Goal: Task Accomplishment & Management: Manage account settings

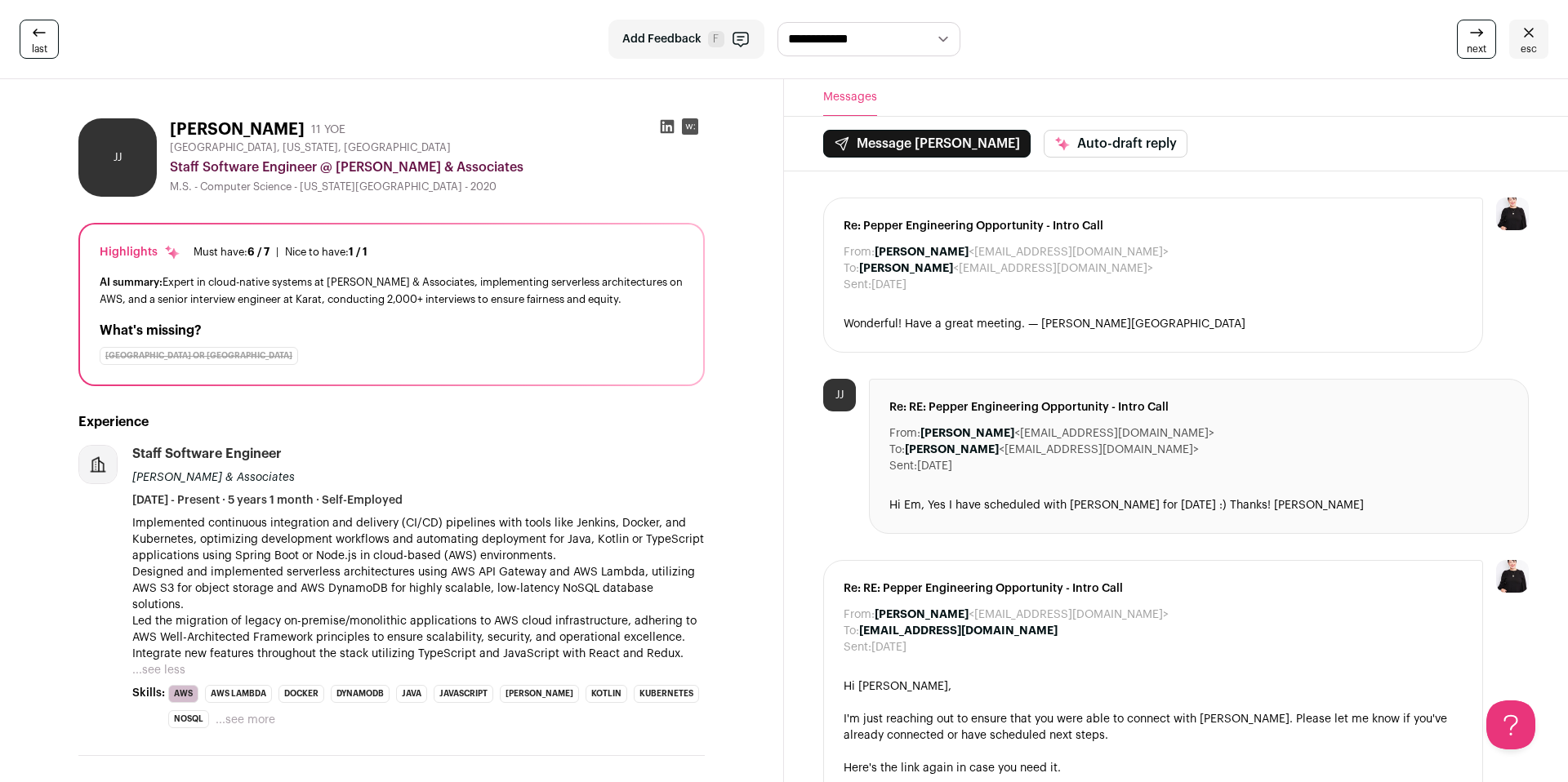
click at [1528, 50] on span "esc" at bounding box center [1529, 49] width 17 height 13
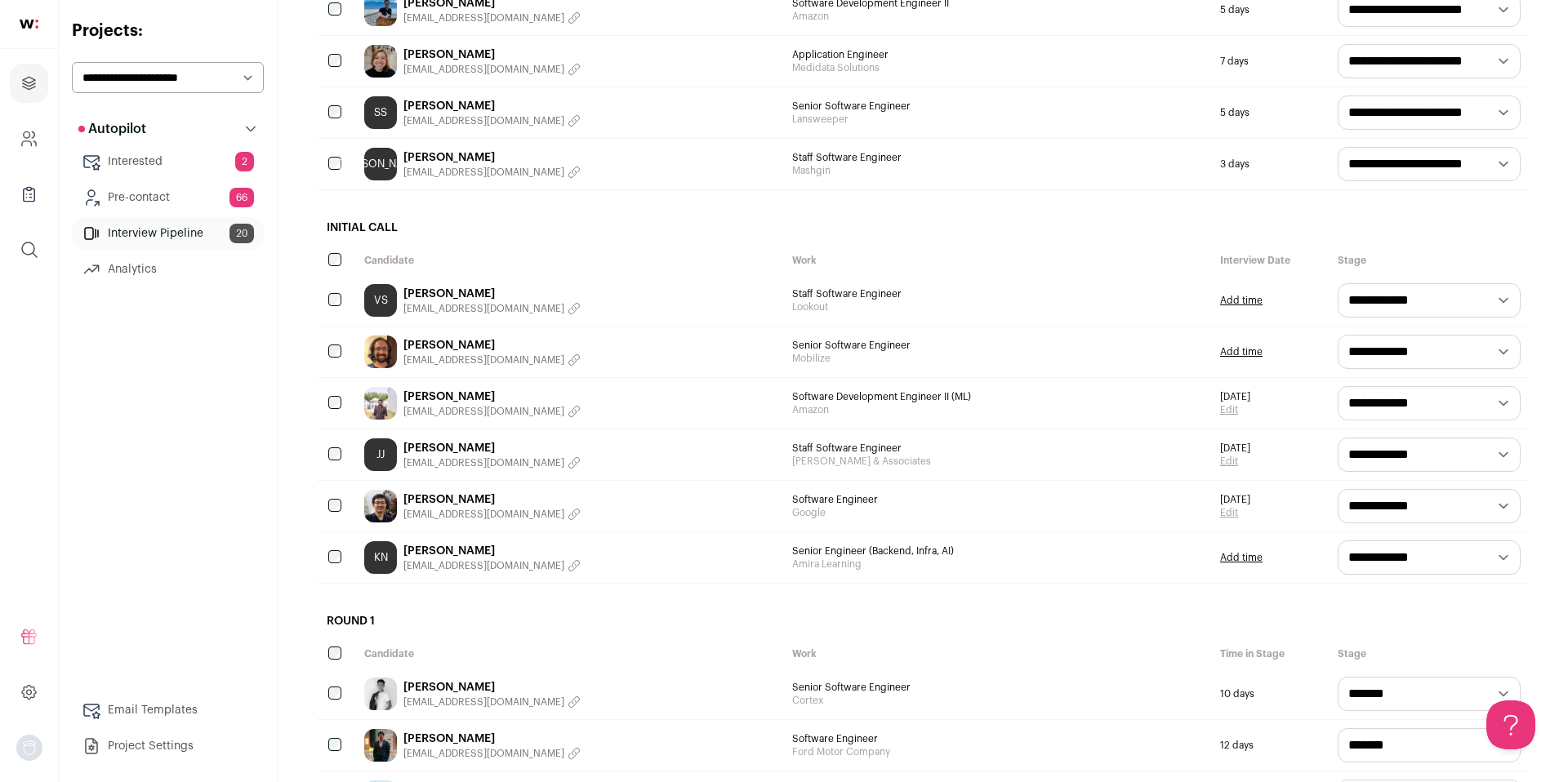
scroll to position [464, 0]
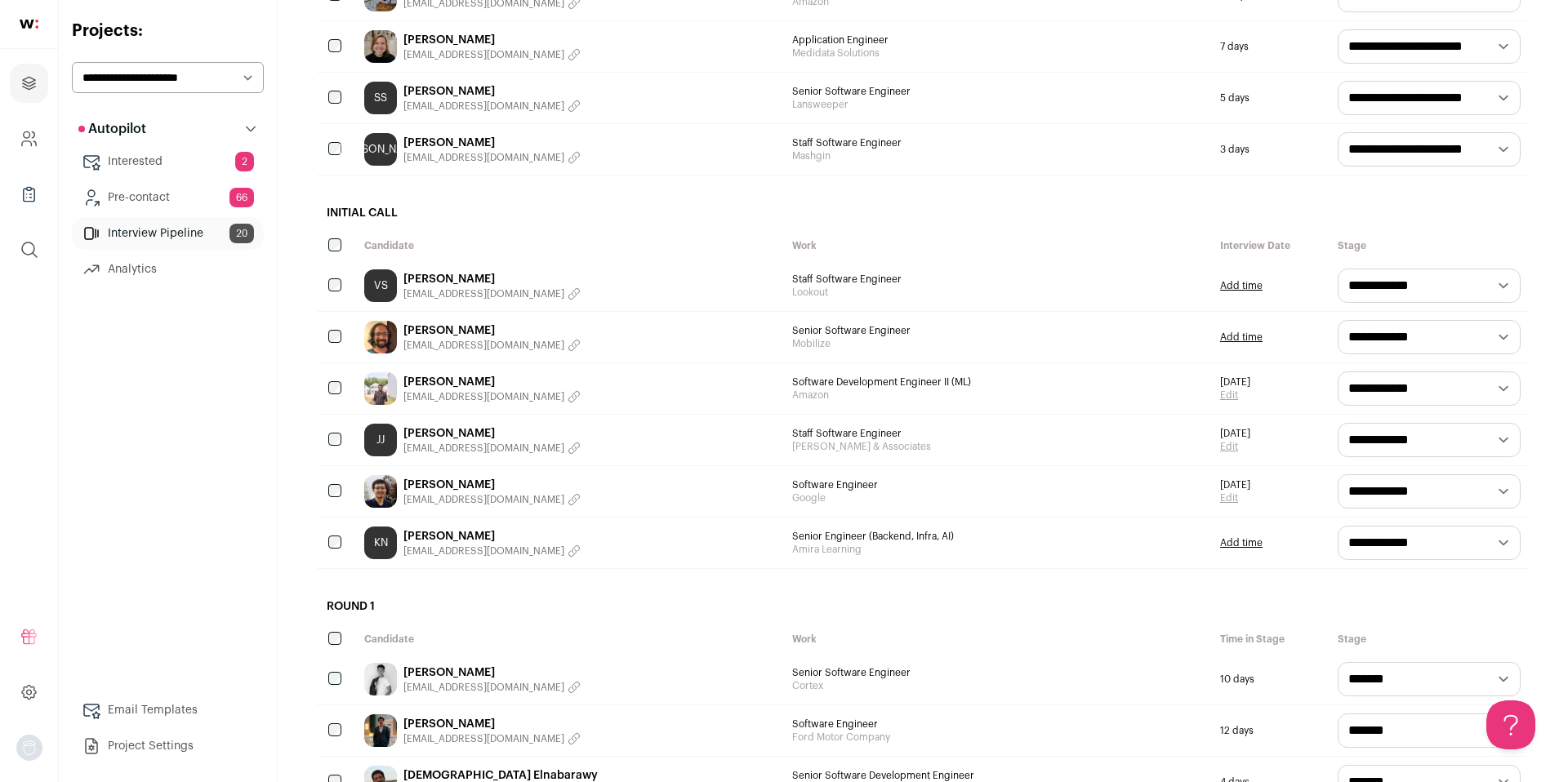
click at [126, 162] on link "Interested 2" at bounding box center [167, 161] width 192 height 33
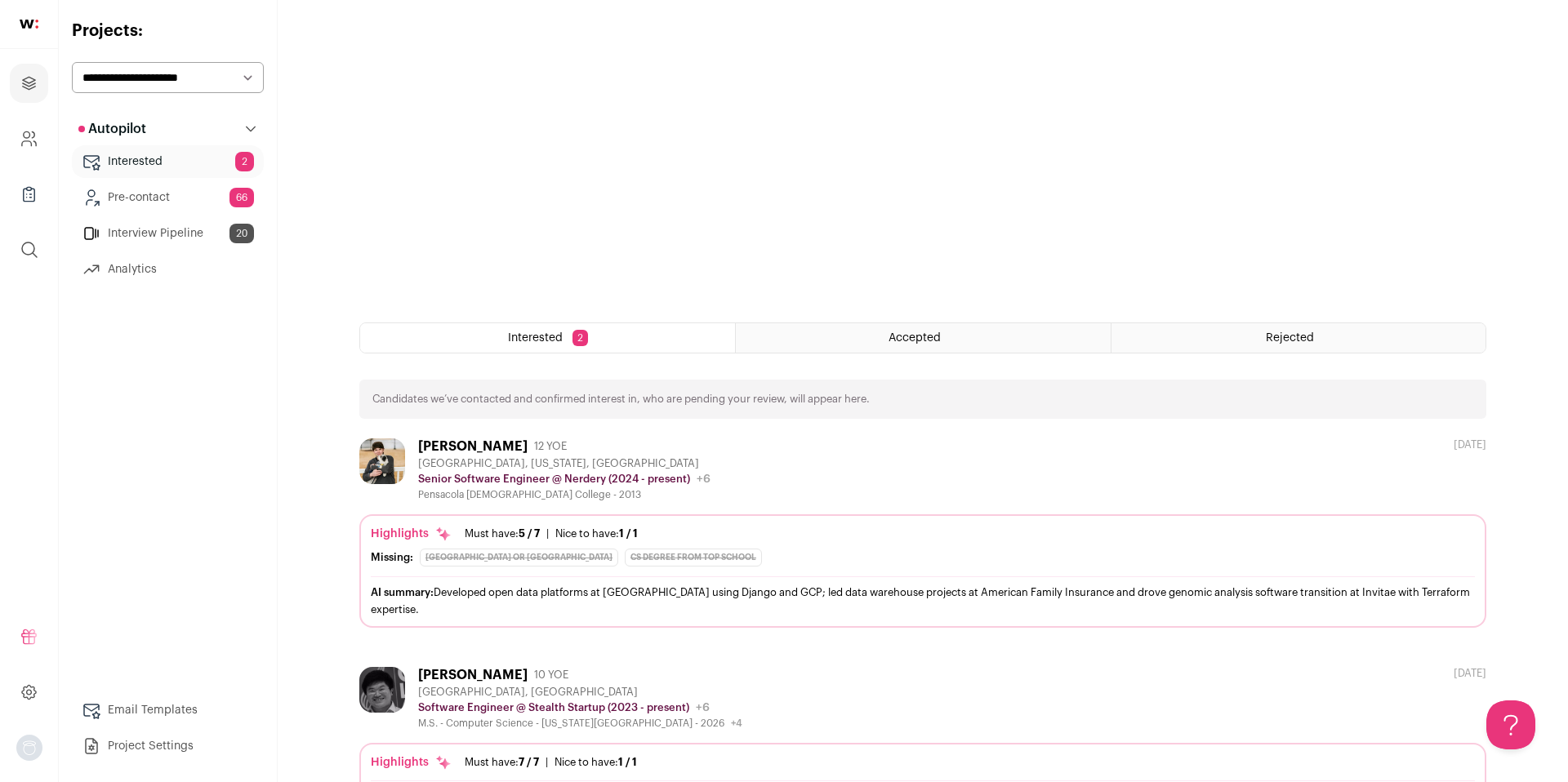
scroll to position [461, 0]
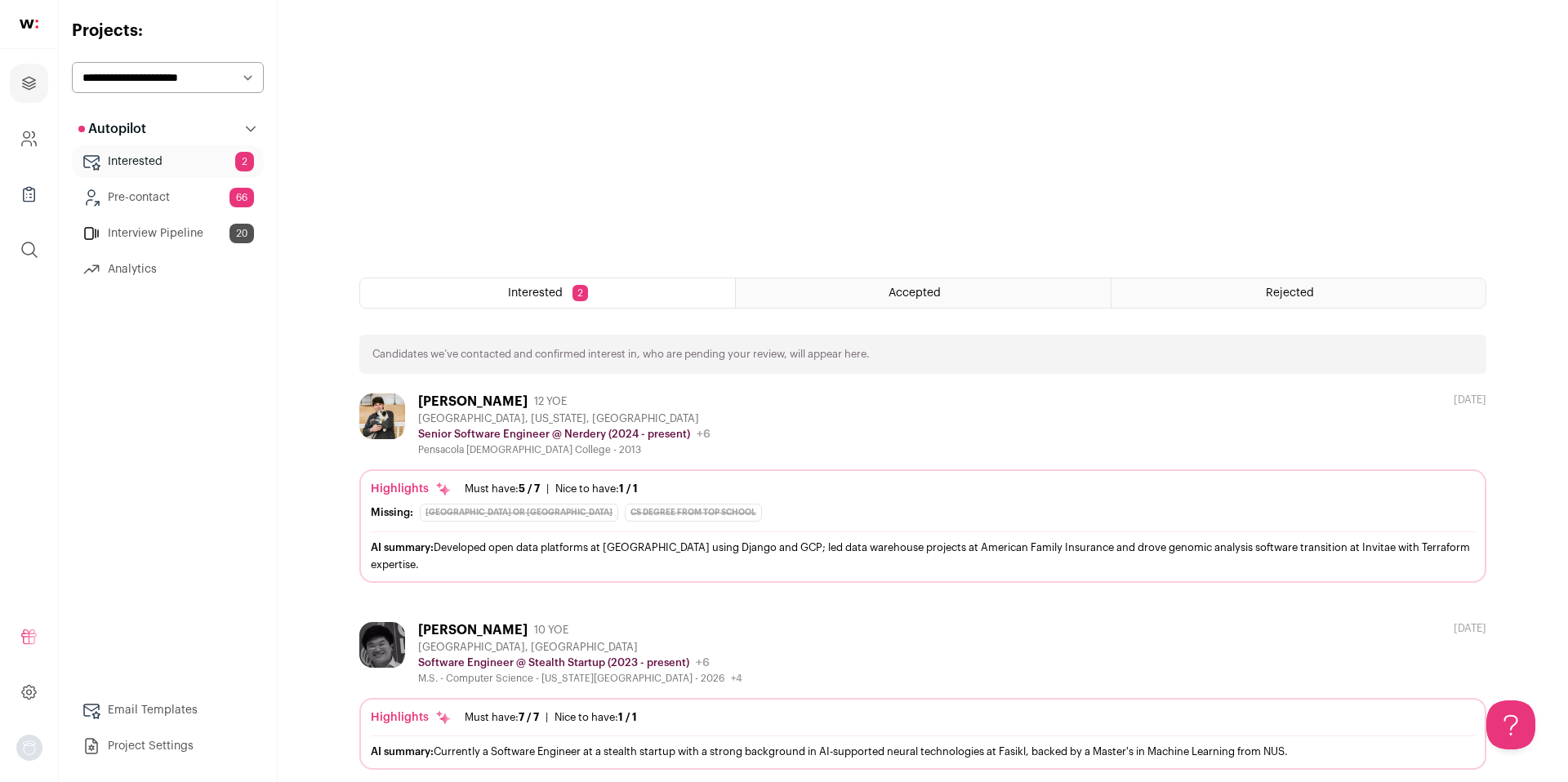
click at [470, 403] on div "[PERSON_NAME]" at bounding box center [473, 402] width 110 height 17
click at [438, 622] on div "[PERSON_NAME]" at bounding box center [473, 630] width 110 height 17
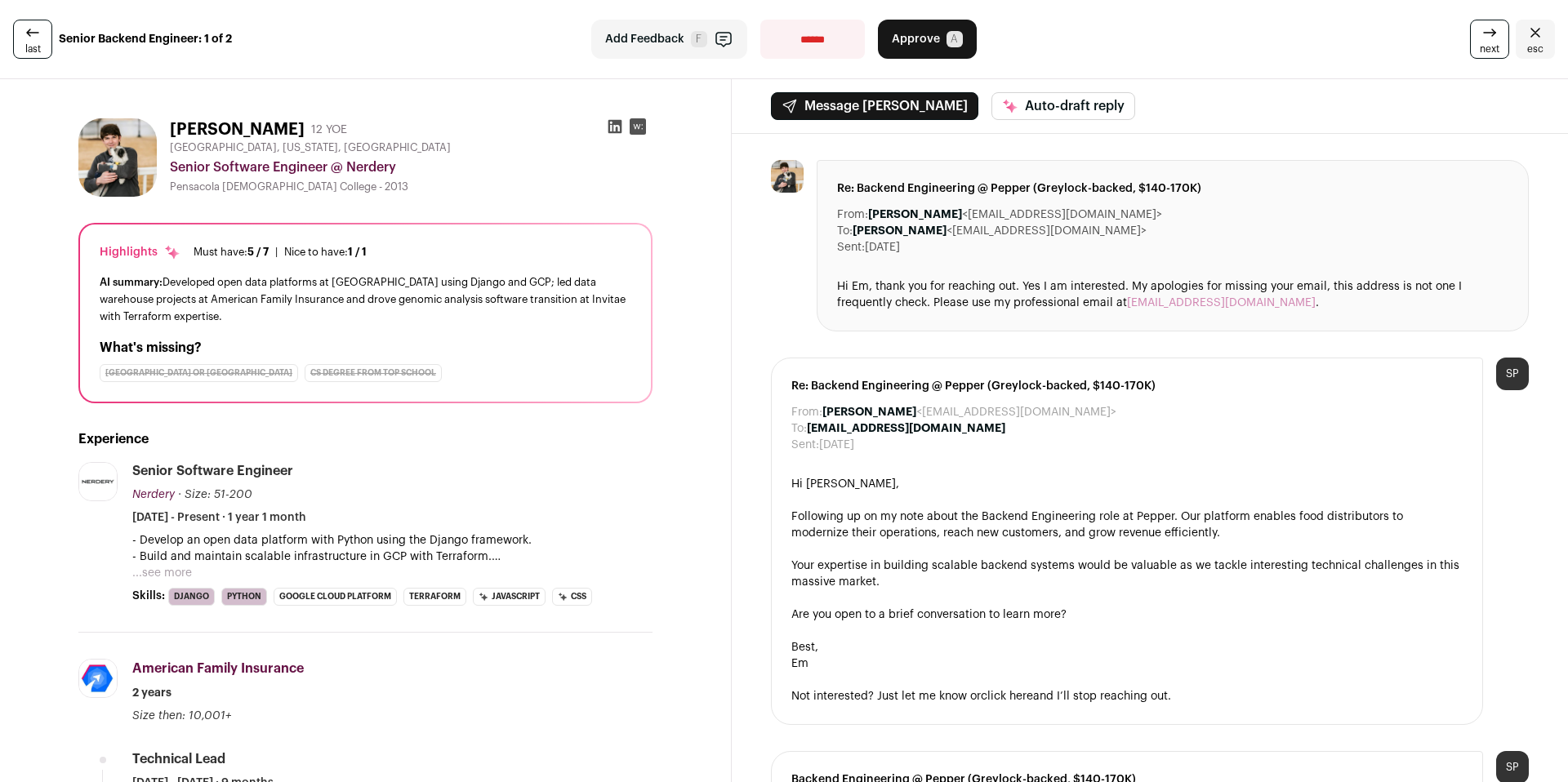
click at [179, 567] on button "...see more" at bounding box center [162, 574] width 60 height 17
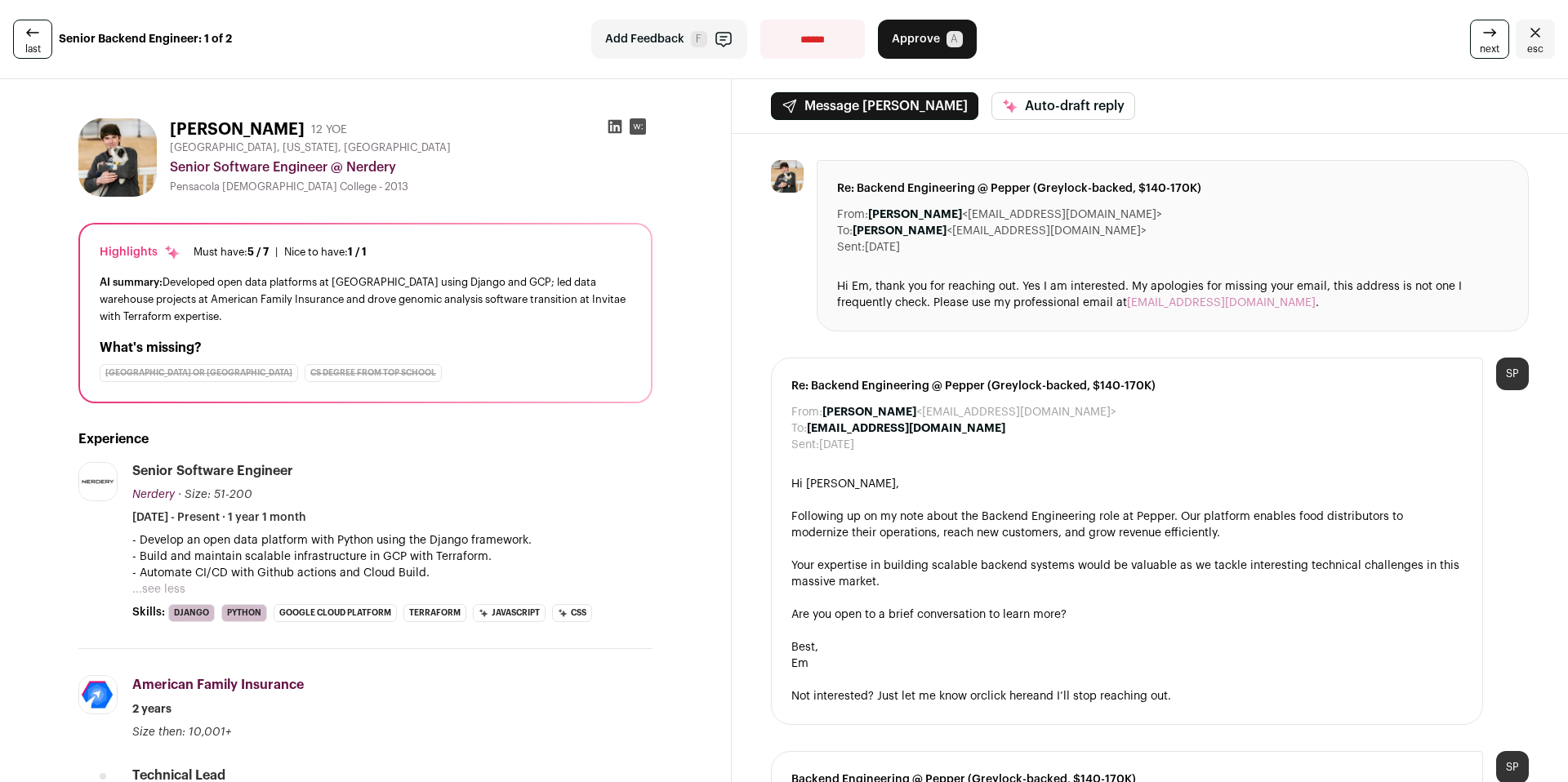
click at [940, 45] on button "Approve A" at bounding box center [927, 39] width 99 height 39
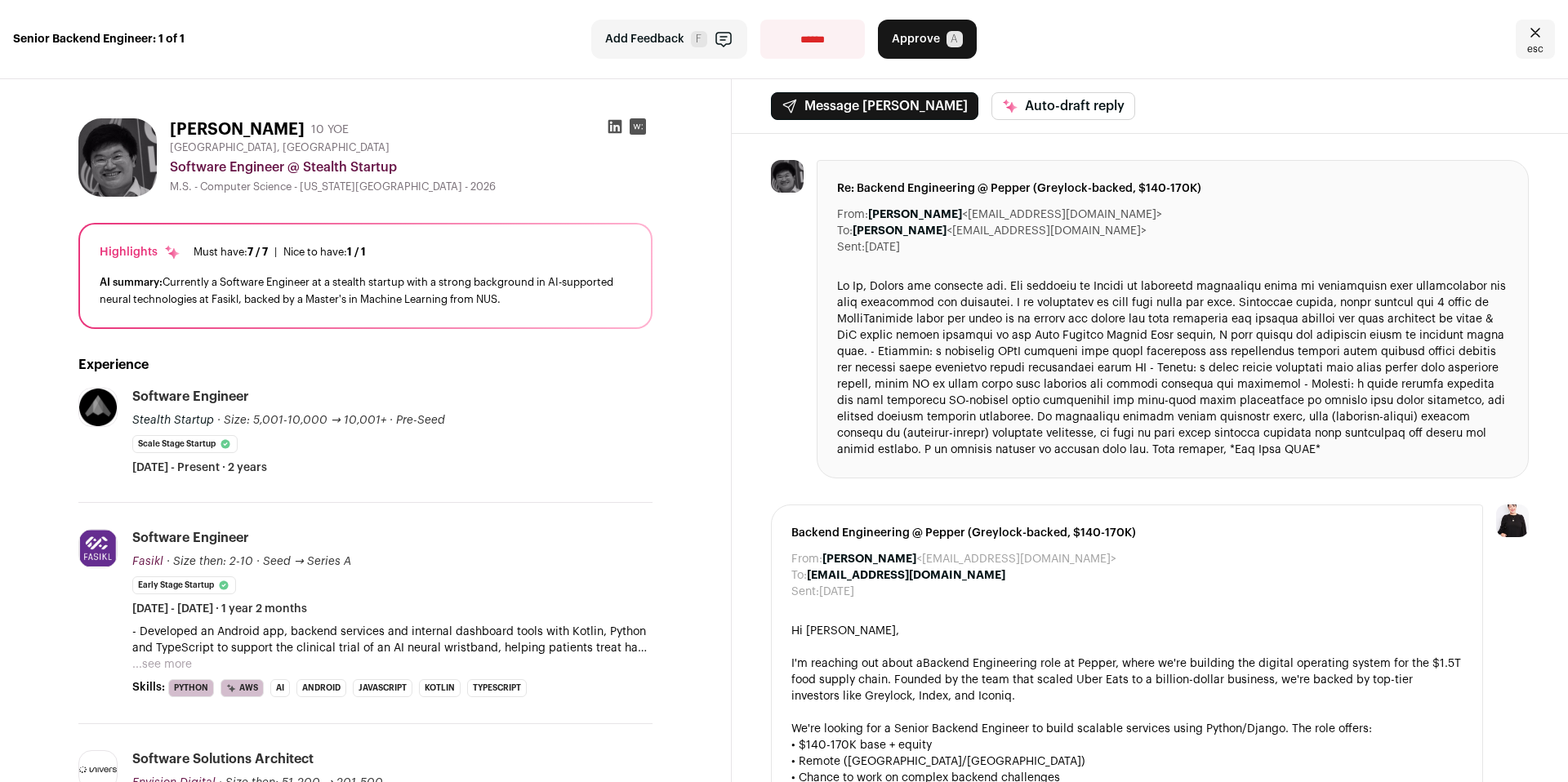
drag, startPoint x: 923, startPoint y: 45, endPoint x: 858, endPoint y: 23, distance: 68.6
click at [923, 45] on span "Approve" at bounding box center [916, 39] width 48 height 17
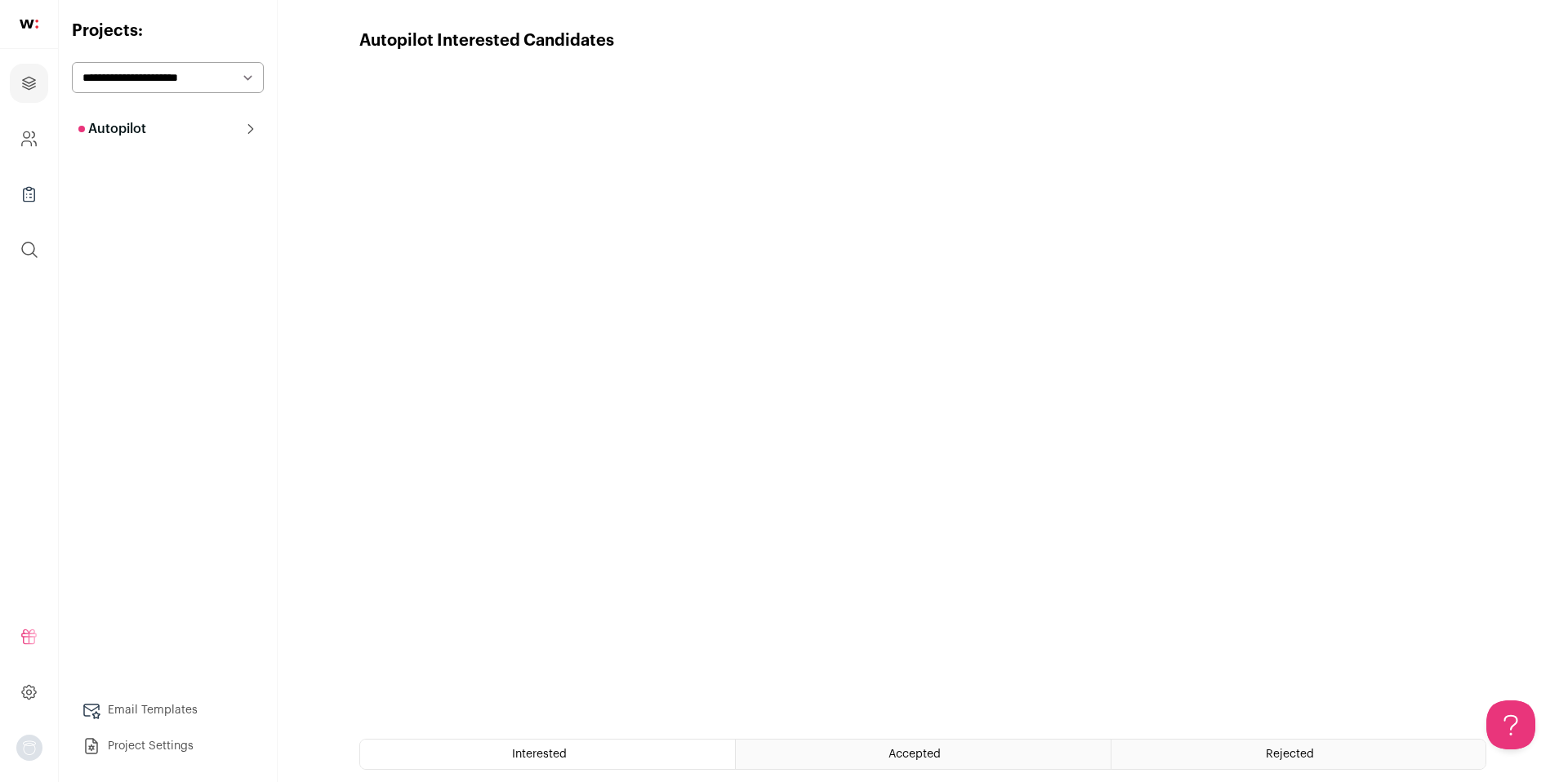
click at [159, 127] on button "Autopilot" at bounding box center [167, 128] width 192 height 33
click at [171, 207] on link "Pre-contact 66" at bounding box center [167, 197] width 192 height 33
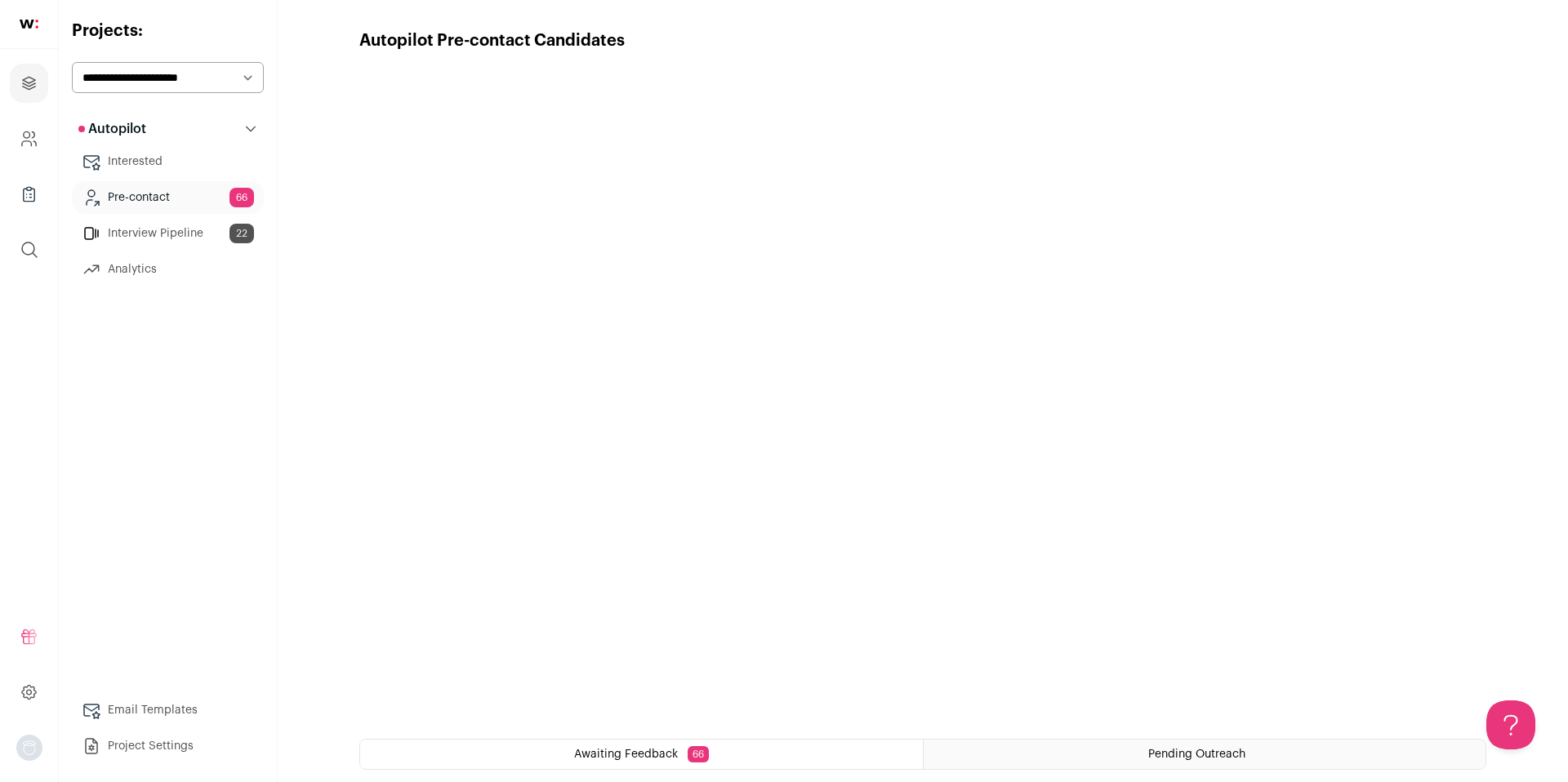
click at [134, 237] on link "Interview Pipeline 22" at bounding box center [167, 233] width 192 height 33
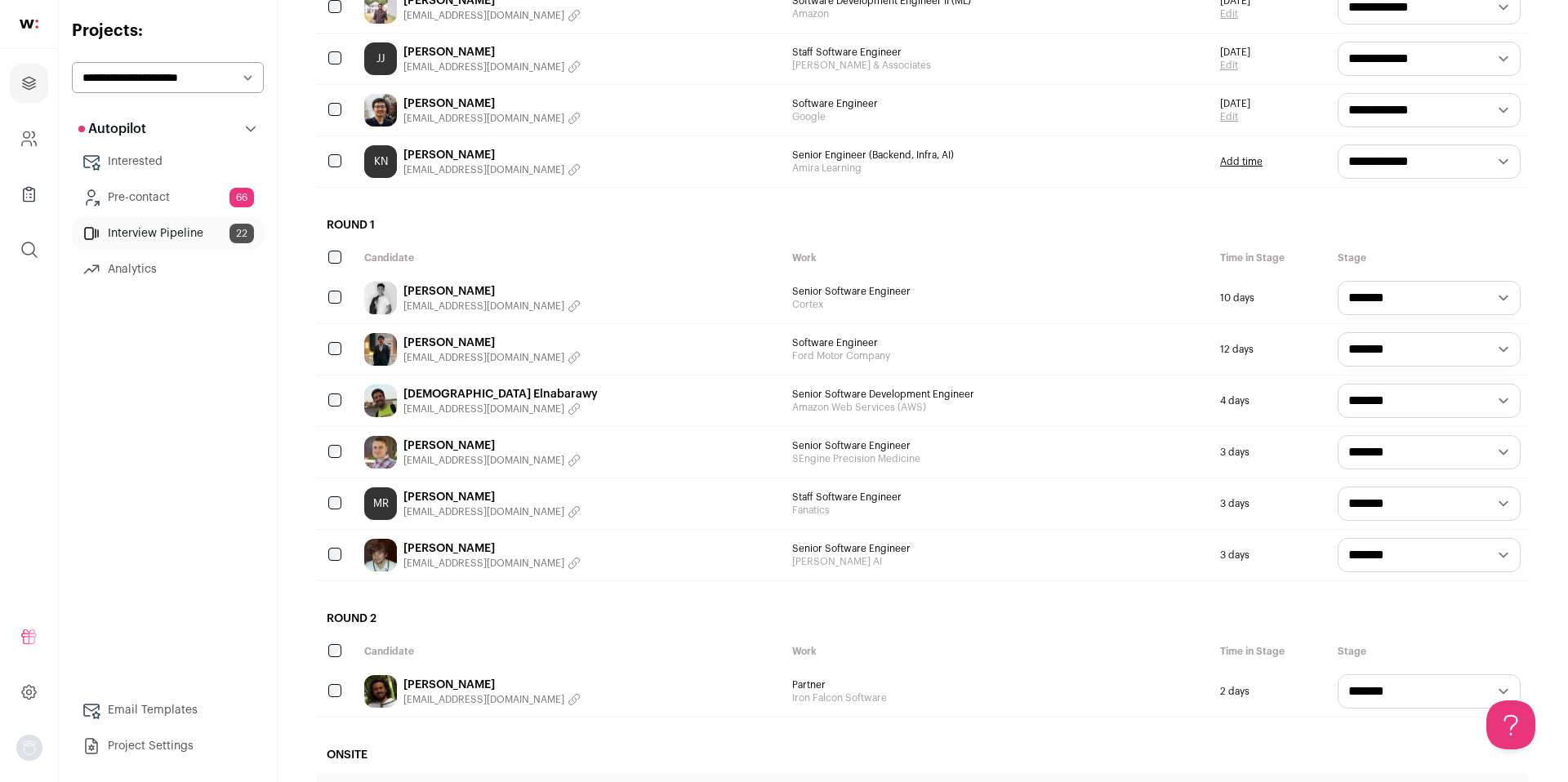
scroll to position [966, 0]
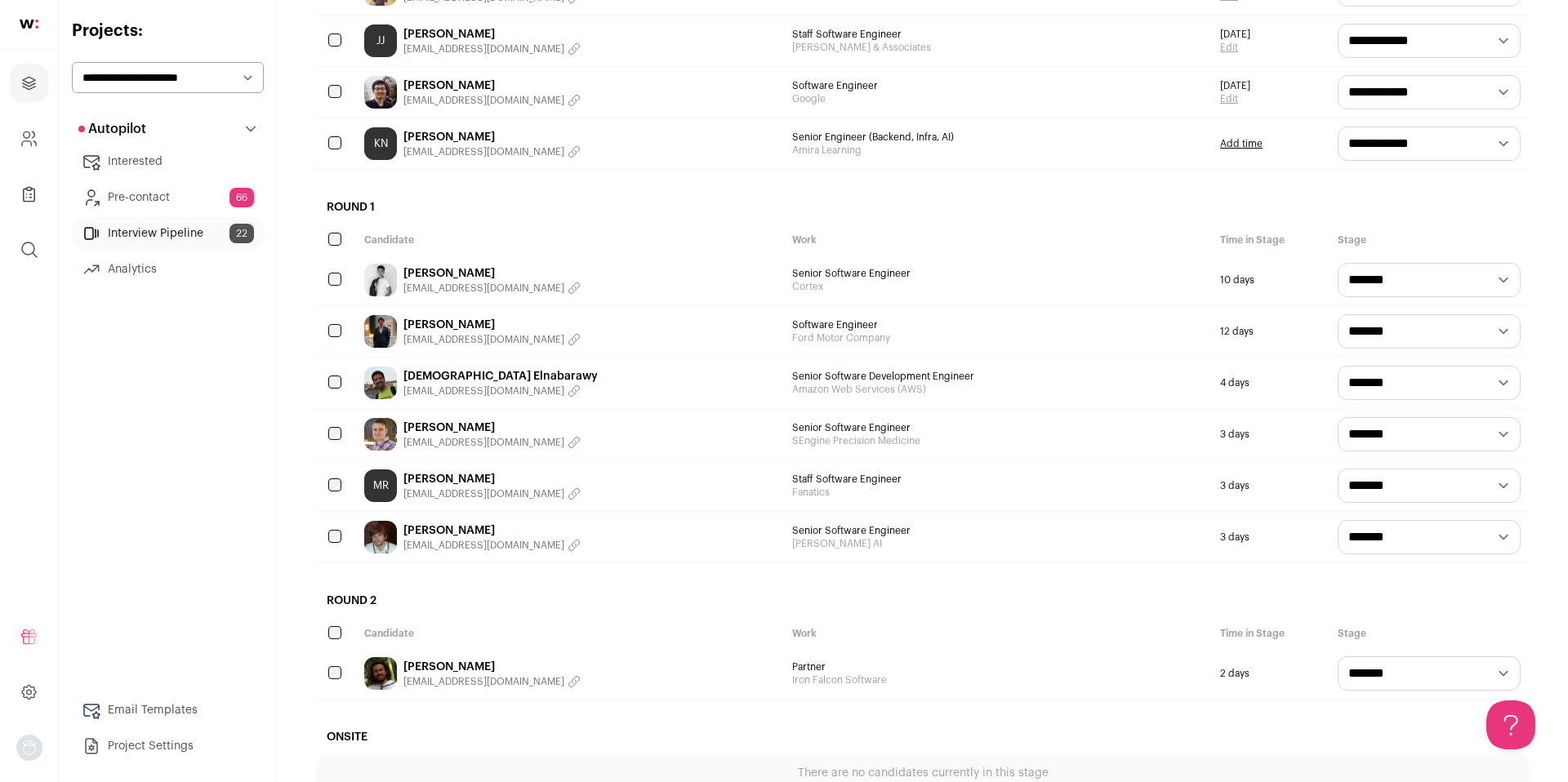
click at [477, 477] on link "[PERSON_NAME]" at bounding box center [492, 480] width 178 height 17
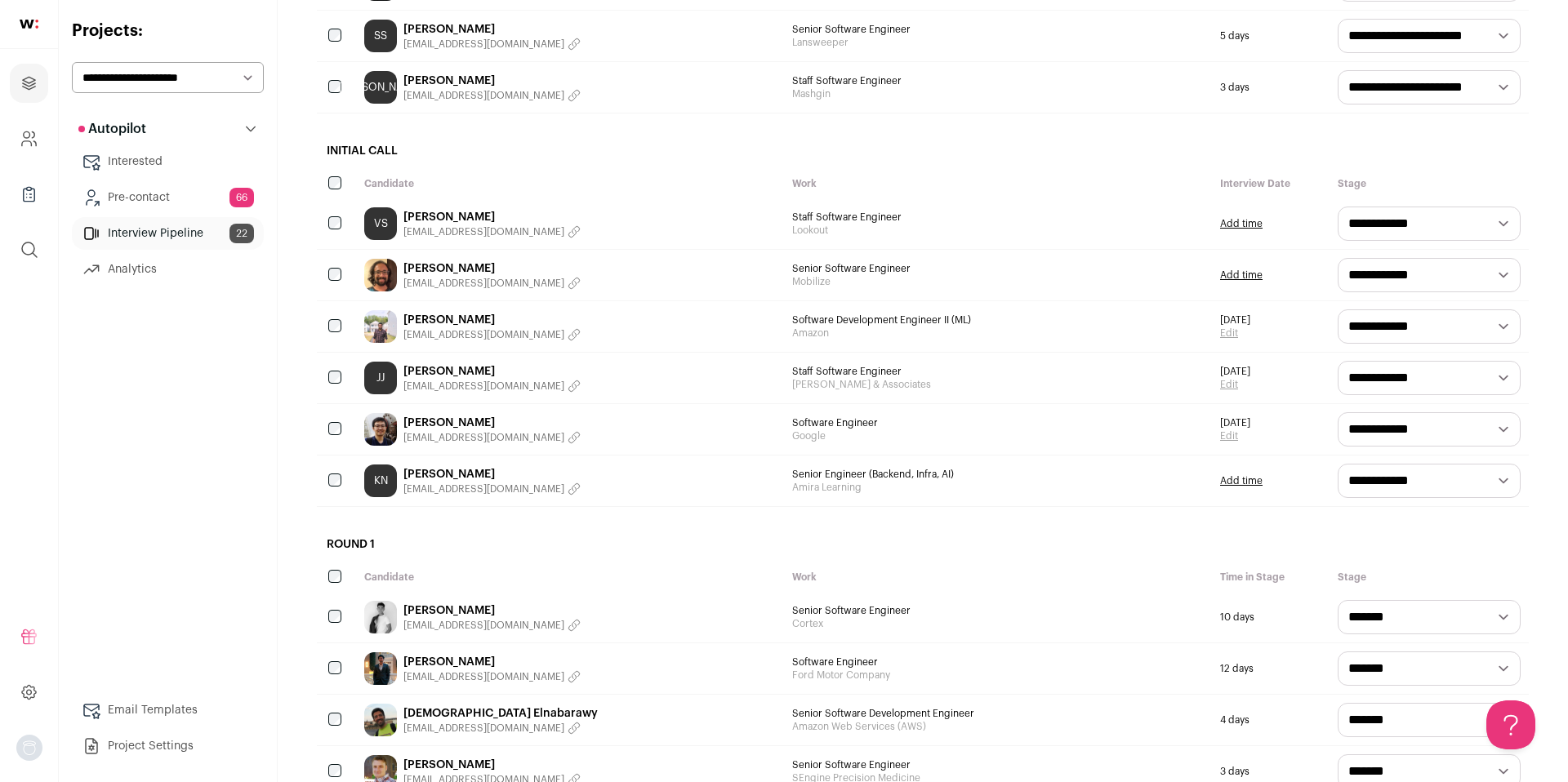
scroll to position [630, 0]
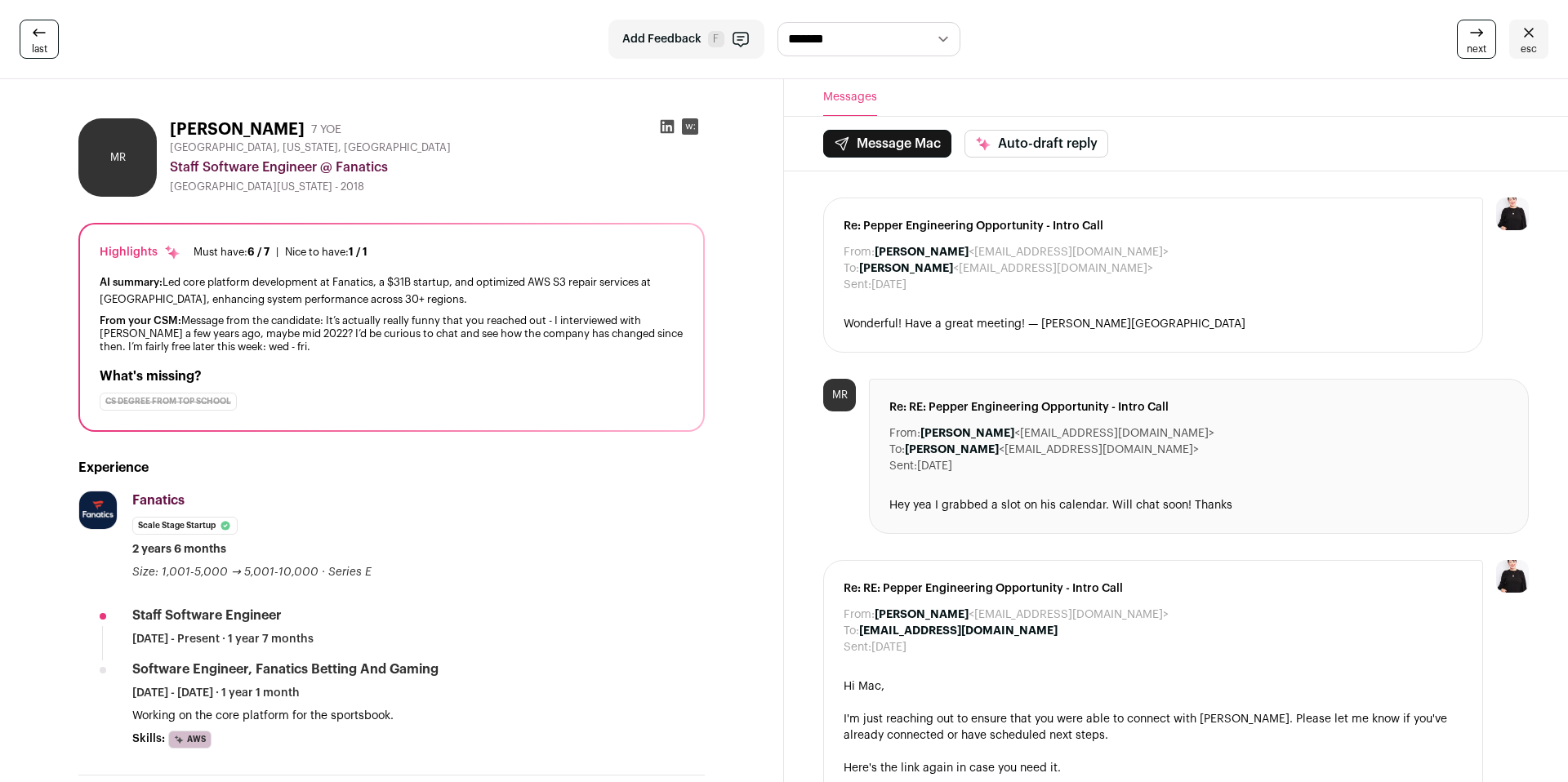
click at [666, 128] on icon at bounding box center [667, 126] width 14 height 14
